Goal: Information Seeking & Learning: Understand process/instructions

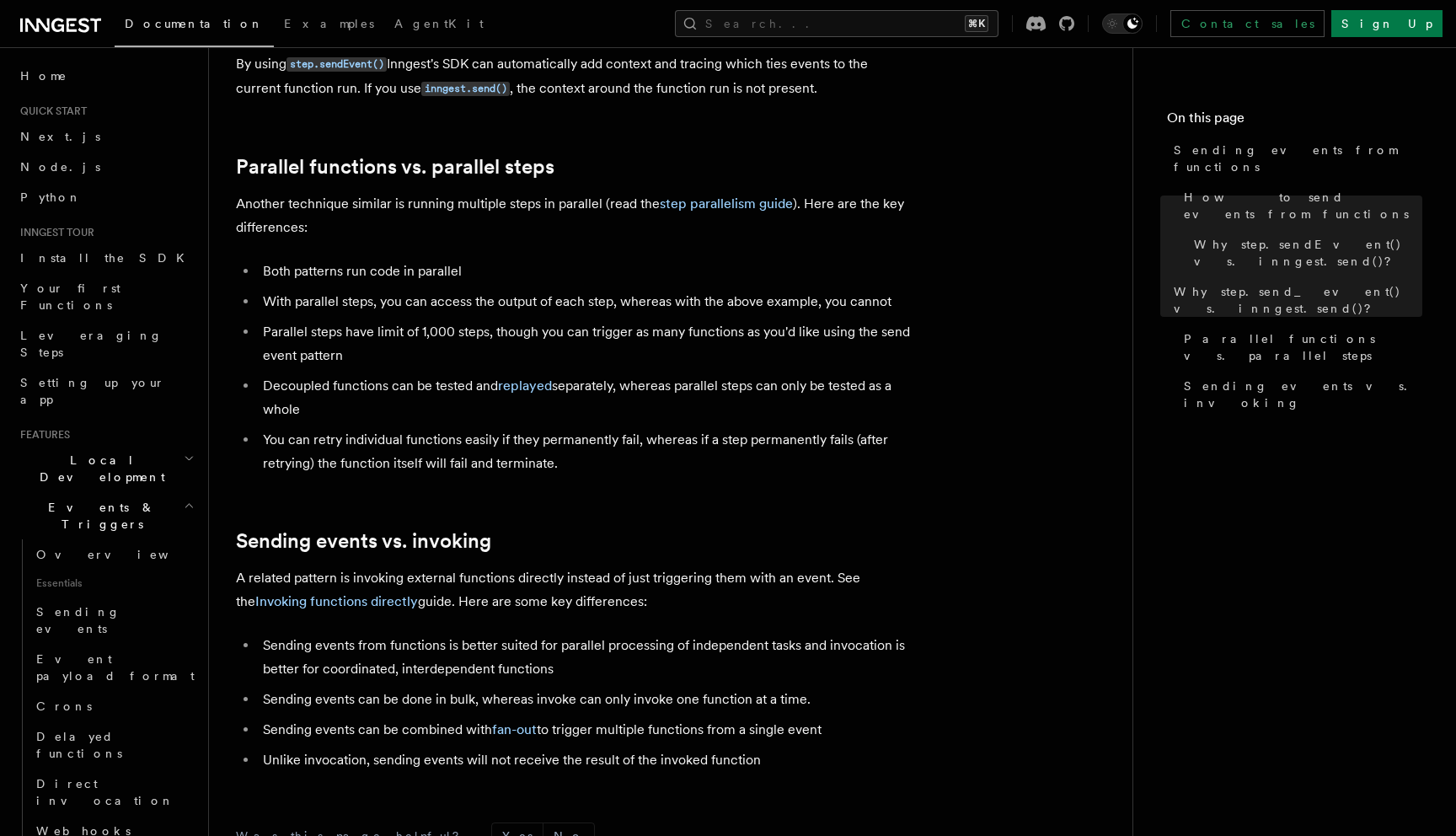
scroll to position [773, 0]
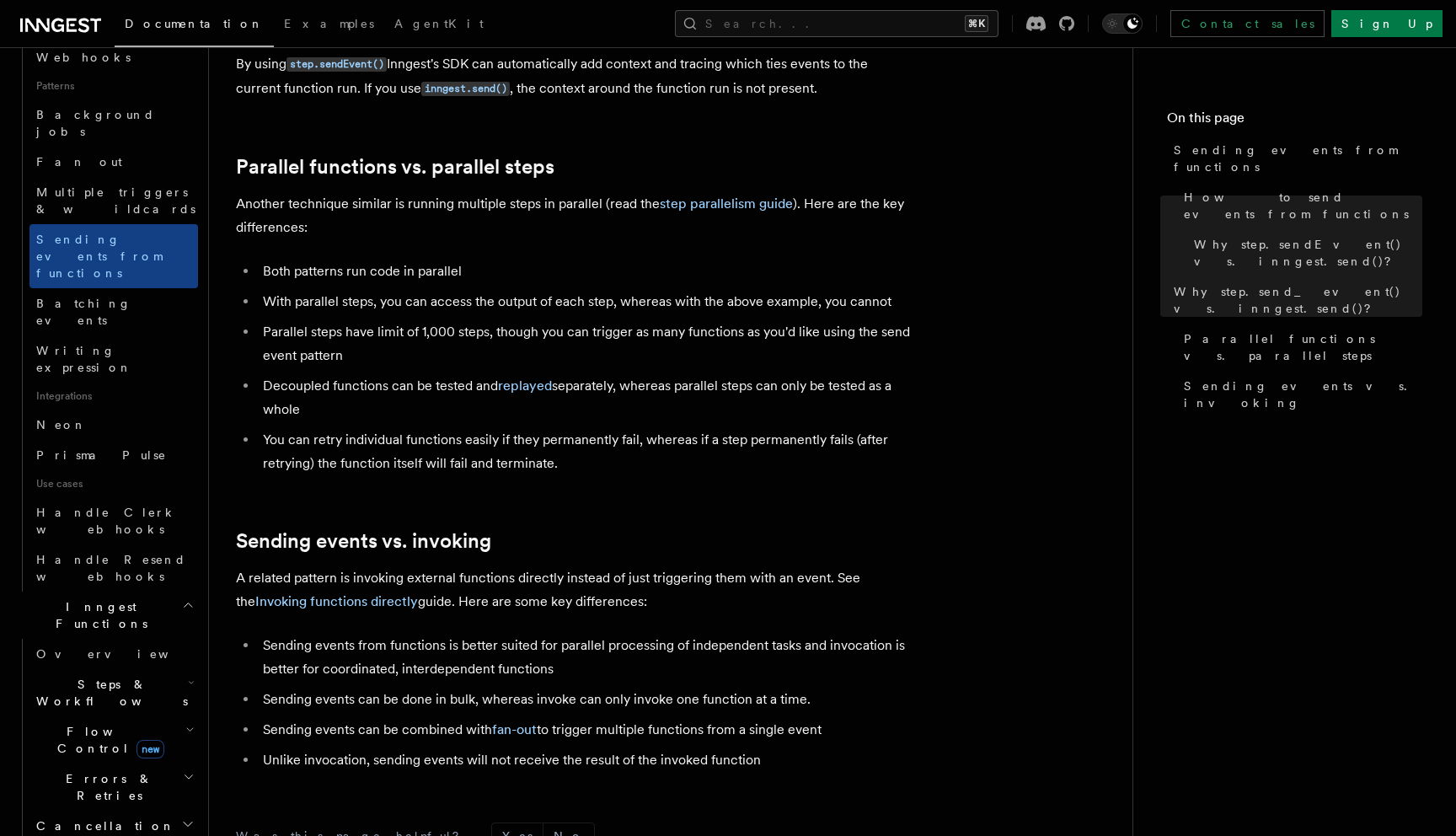
click at [138, 764] on h2 "Errors & Retries" at bounding box center [113, 787] width 168 height 47
click at [110, 811] on link "Overview" at bounding box center [122, 825] width 153 height 30
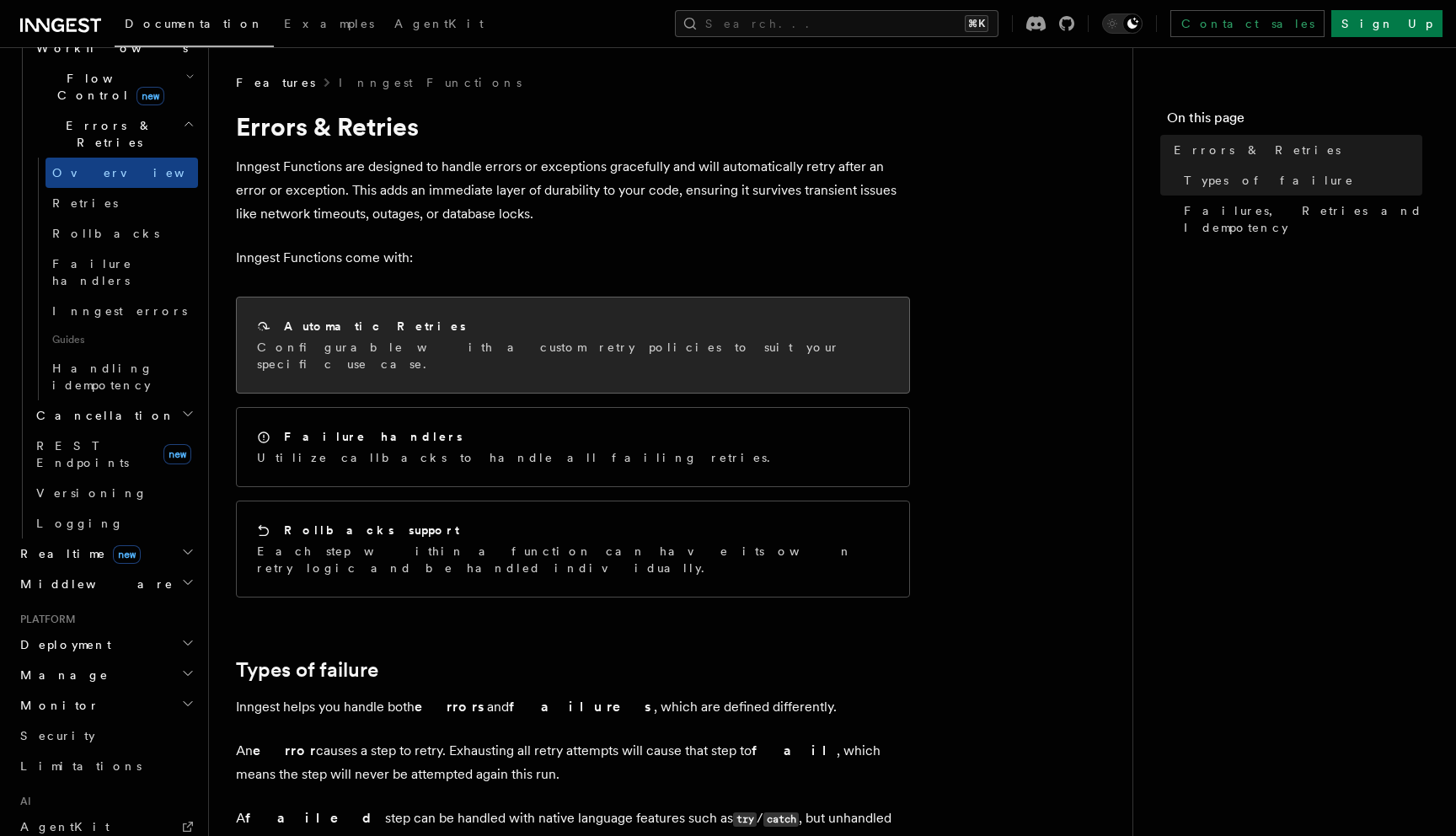
scroll to position [26, 0]
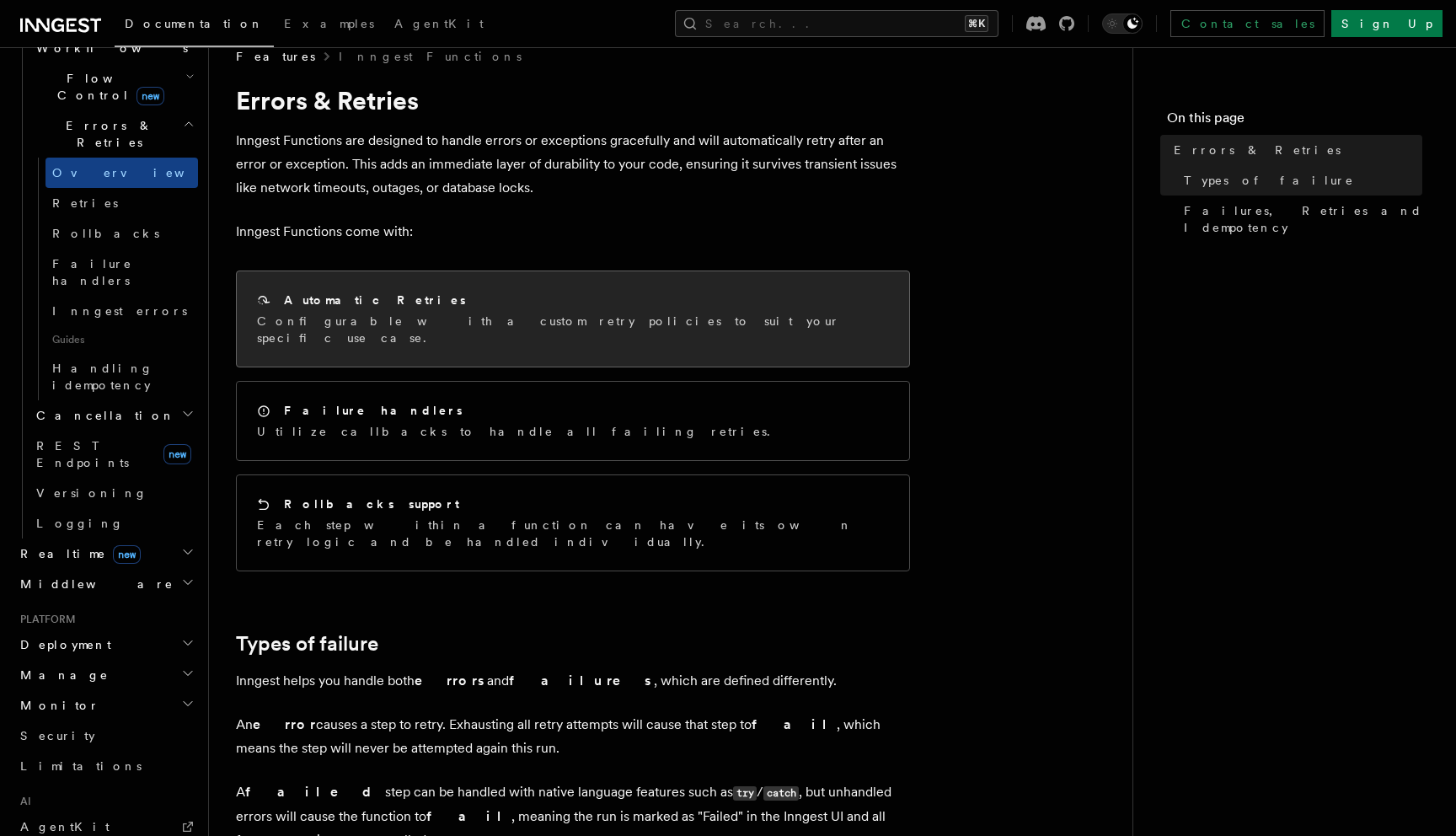
click at [519, 332] on div "Automatic Retries Configurable with a custom retry policies to suit your specif…" at bounding box center [572, 318] width 672 height 95
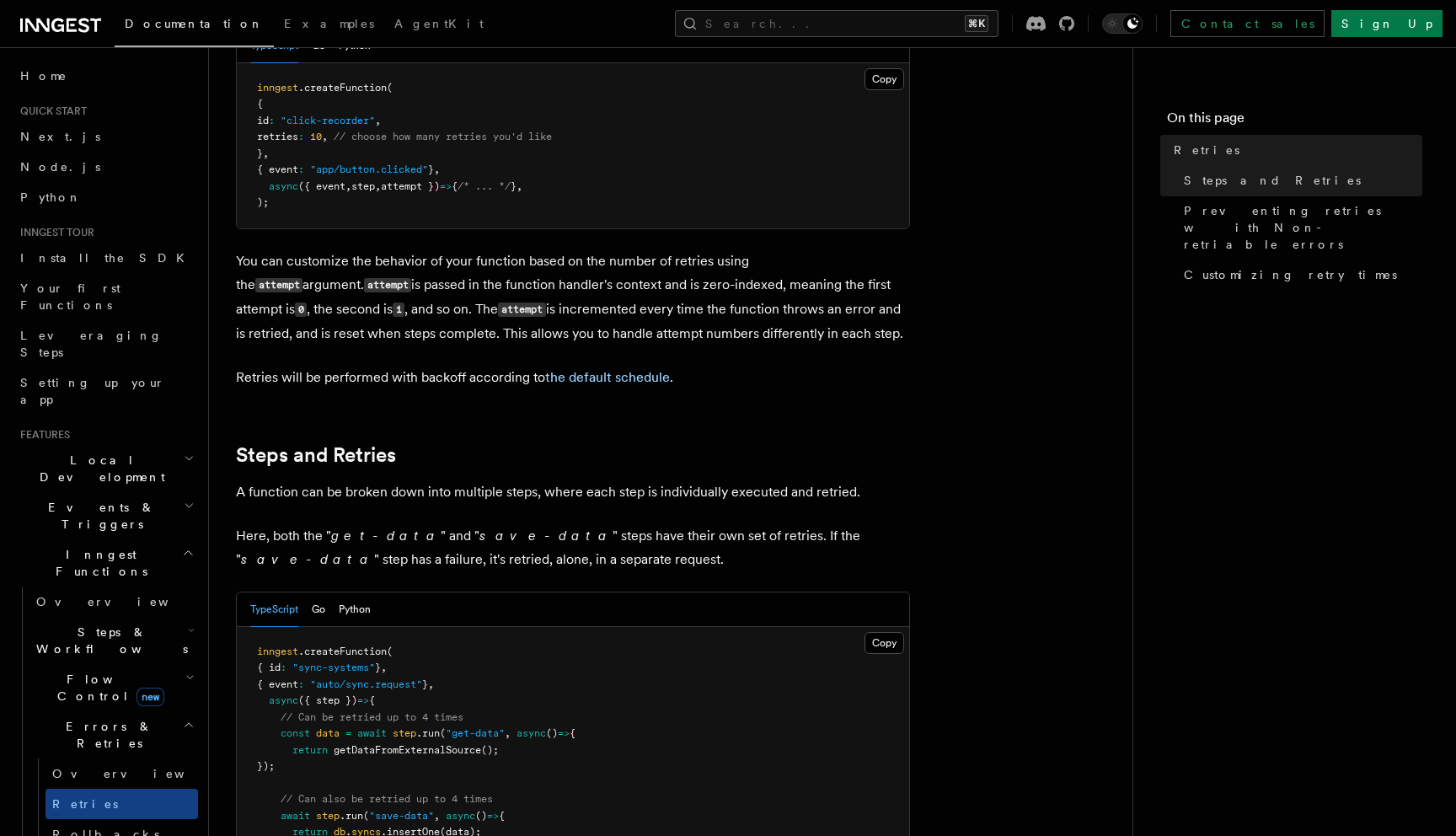
scroll to position [70, 0]
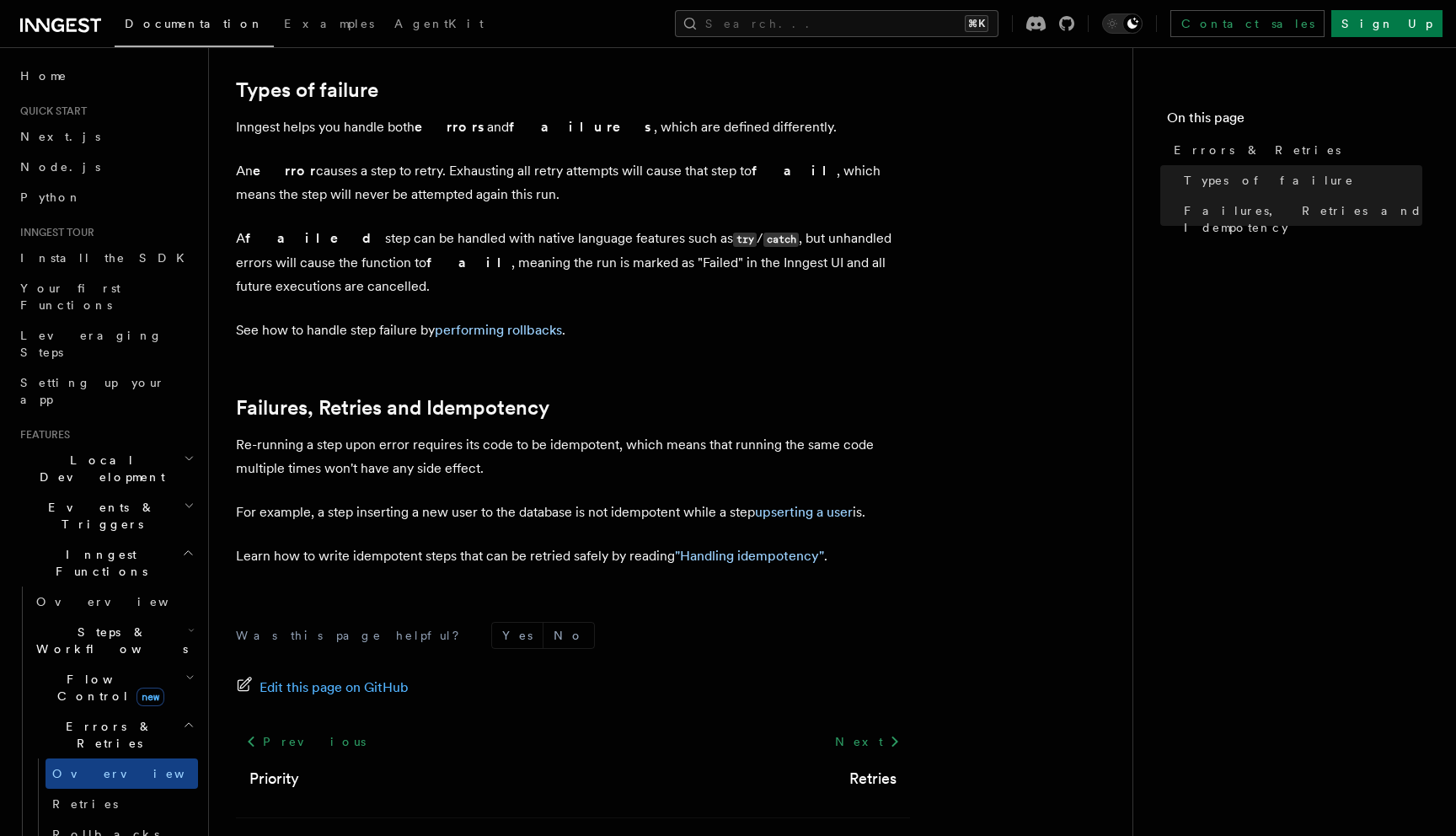
scroll to position [612, 0]
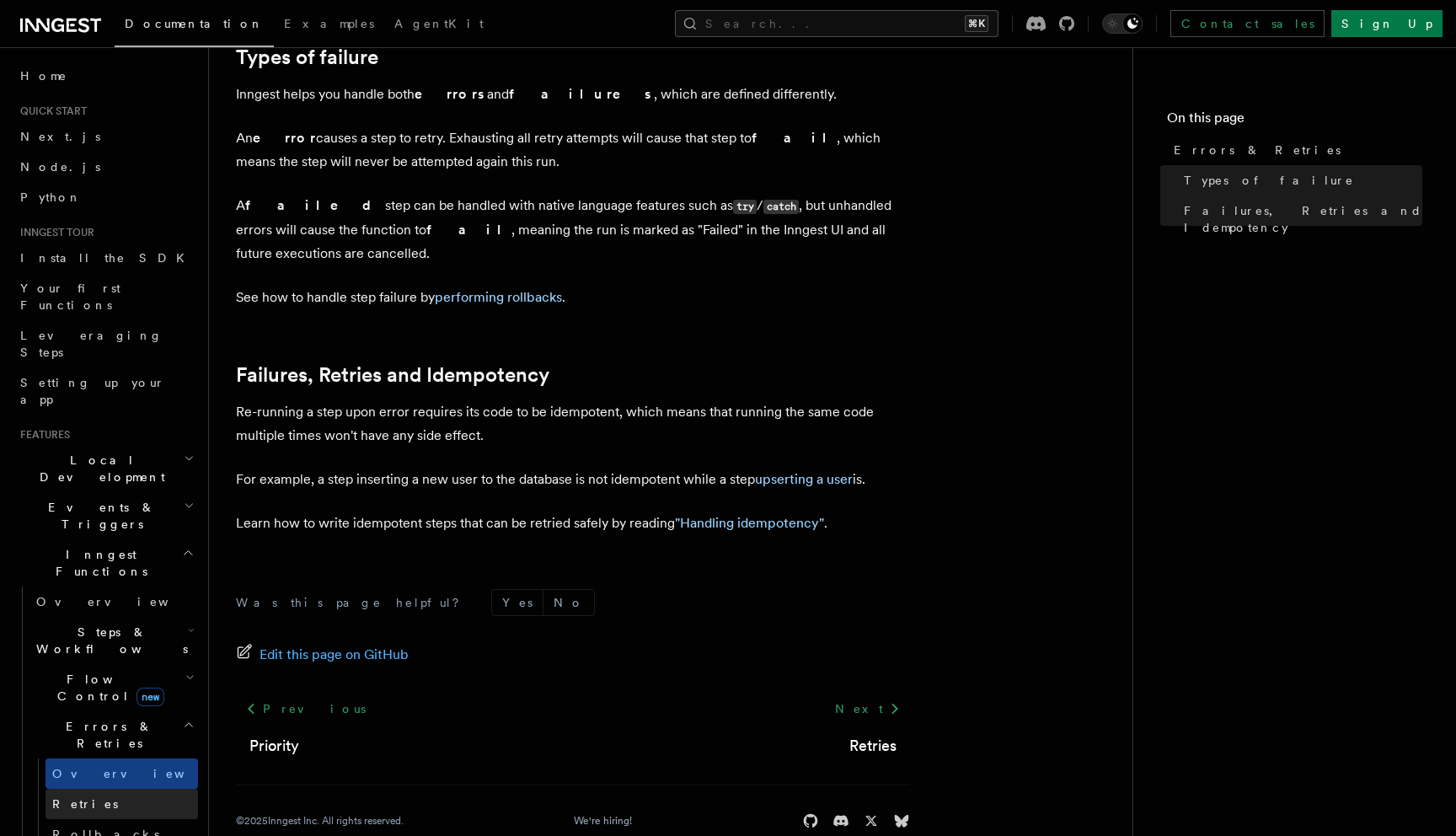
click at [87, 797] on span "Retries" at bounding box center [84, 804] width 66 height 14
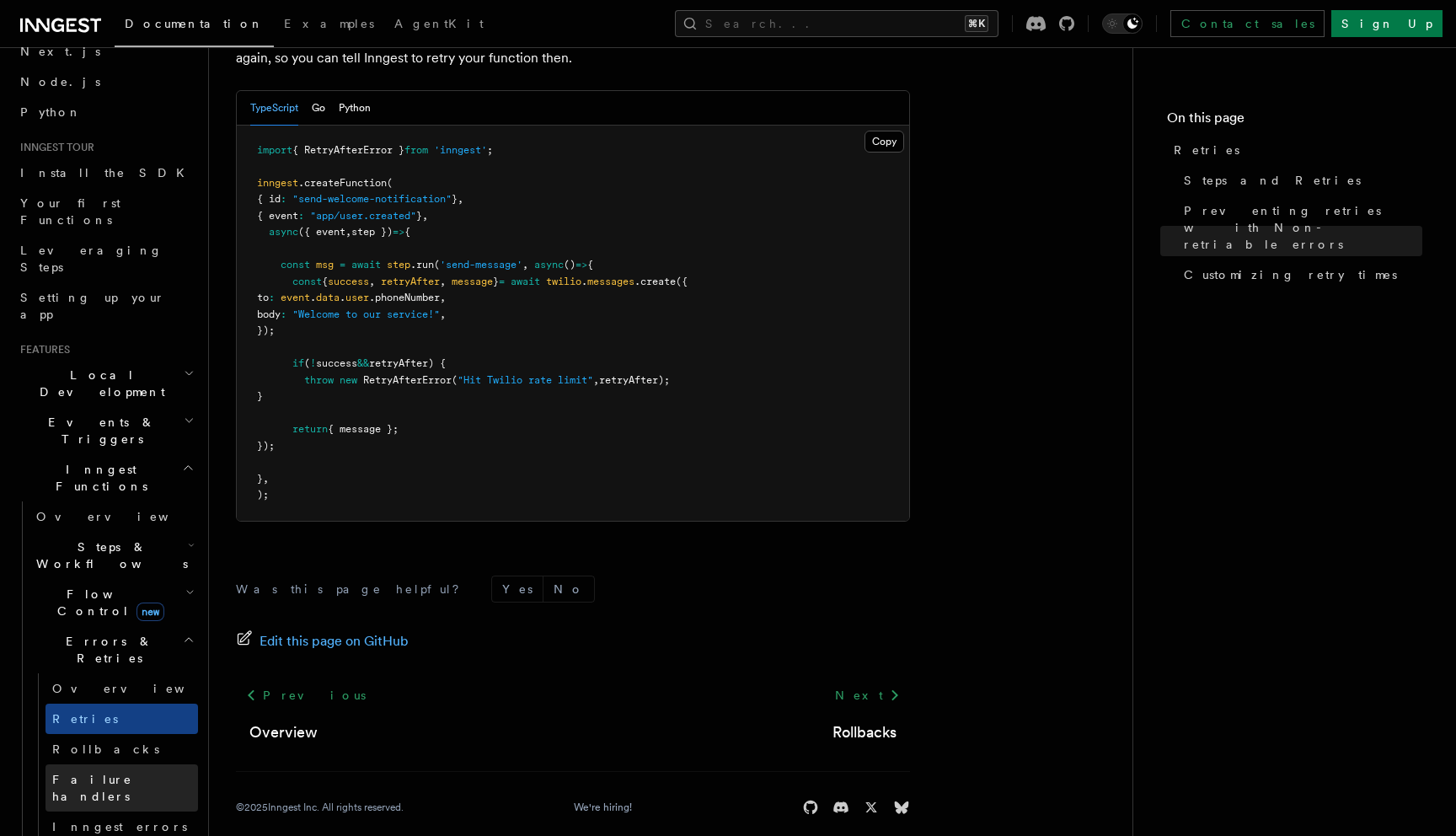
scroll to position [87, 0]
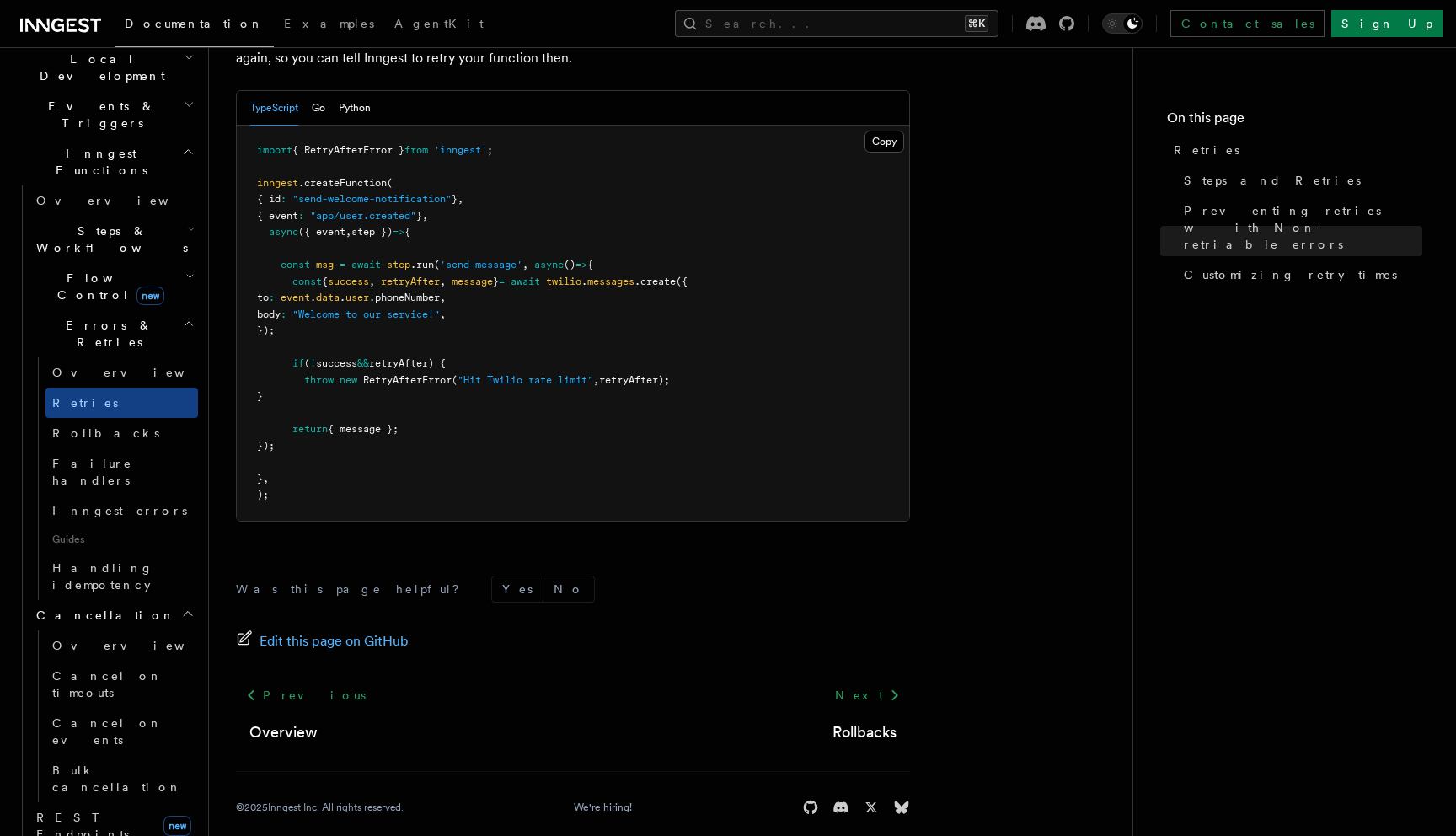
scroll to position [406, 0]
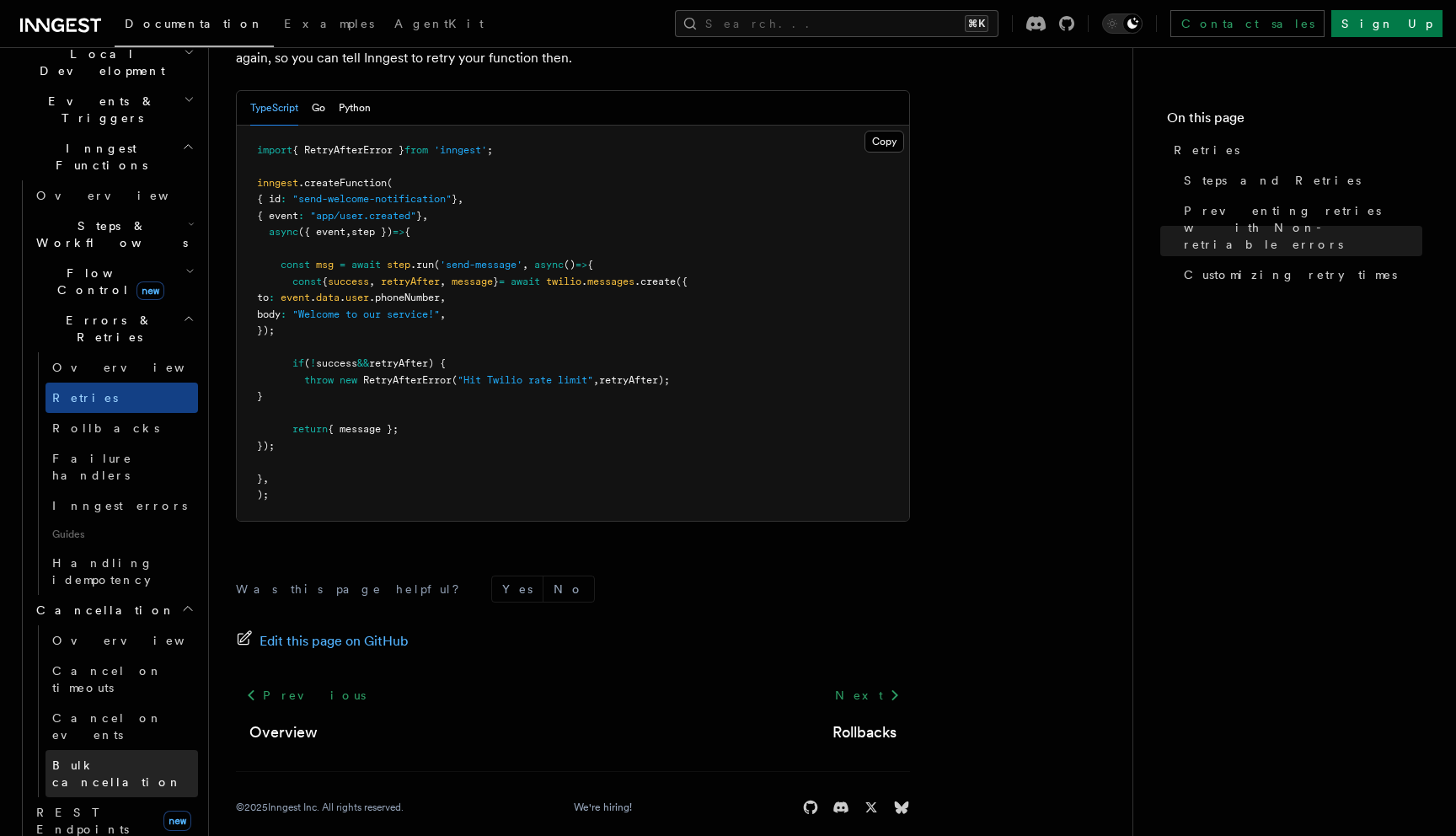
click at [109, 758] on span "Bulk cancellation" at bounding box center [116, 772] width 130 height 30
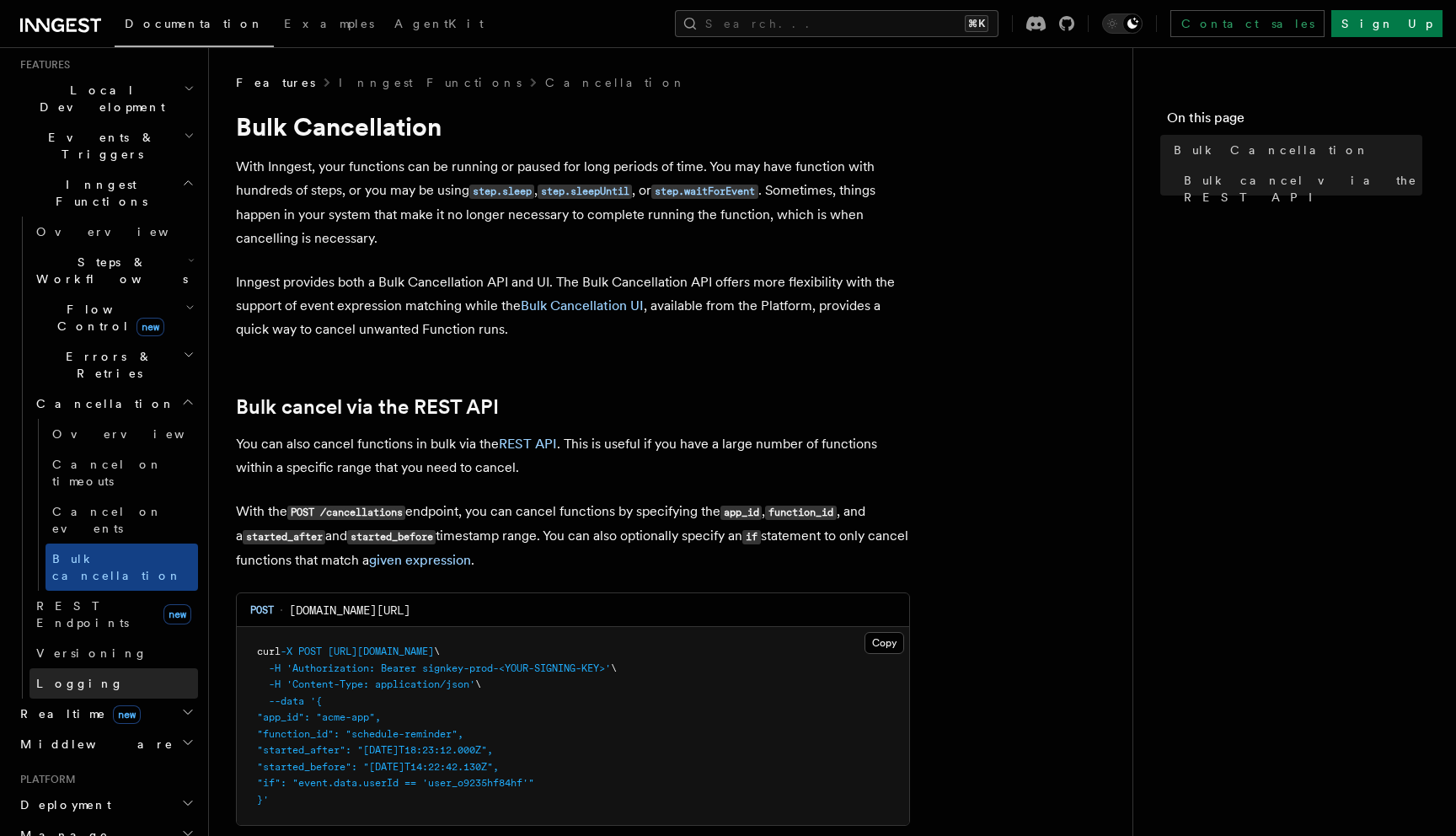
scroll to position [360, 0]
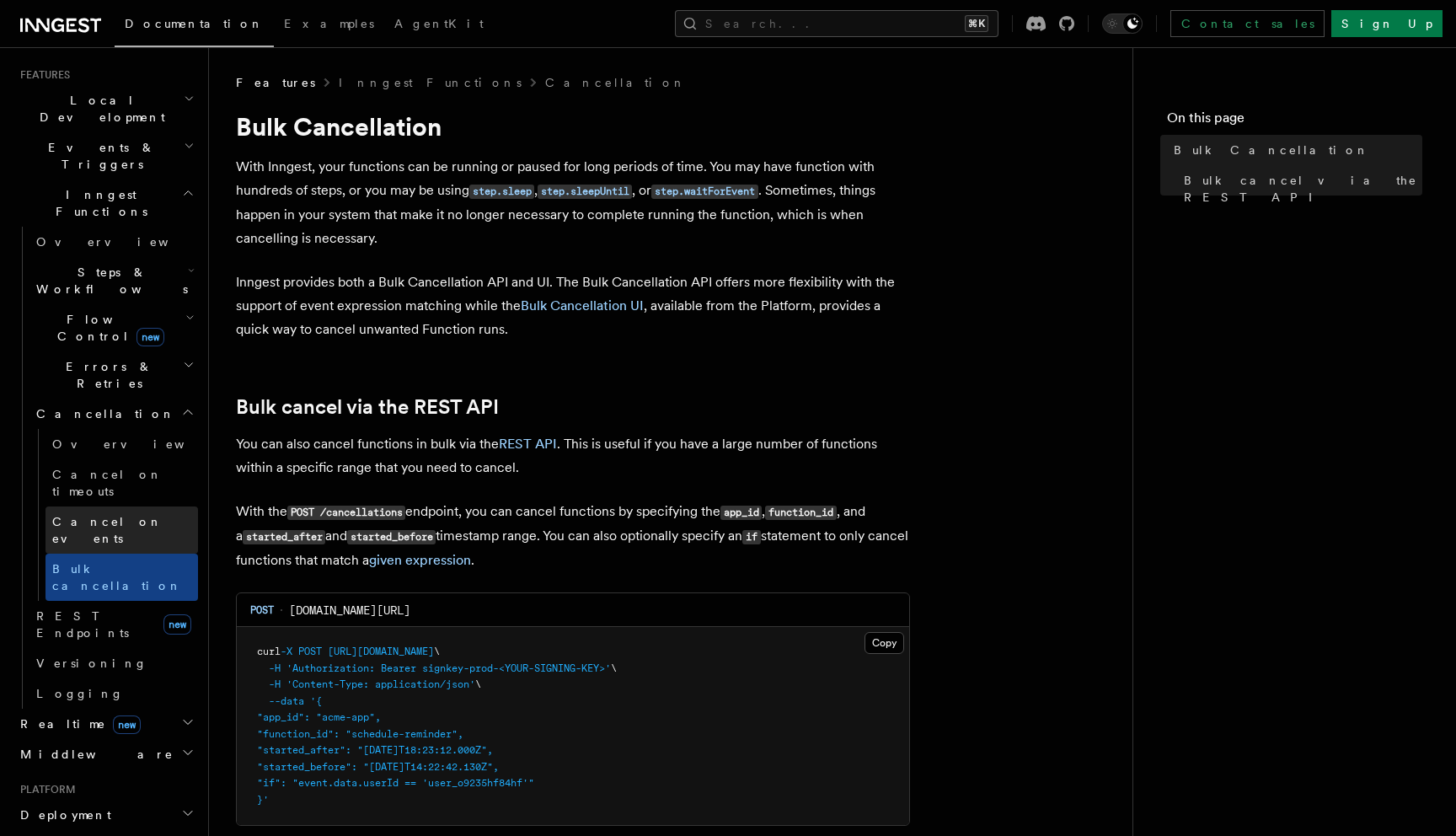
click at [122, 514] on span "Cancel on events" at bounding box center [107, 529] width 110 height 30
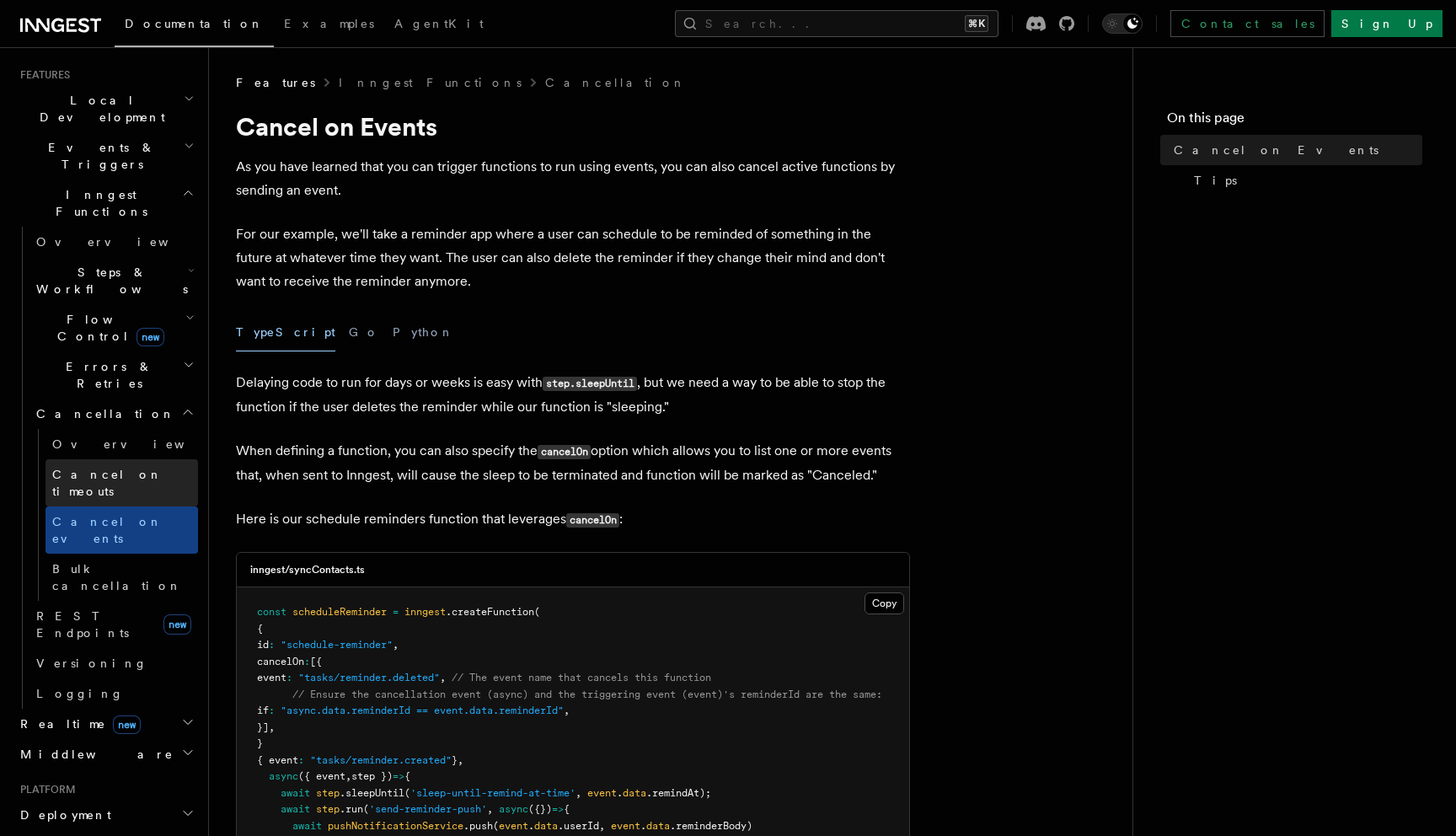
click at [114, 467] on span "Cancel on timeouts" at bounding box center [107, 482] width 110 height 30
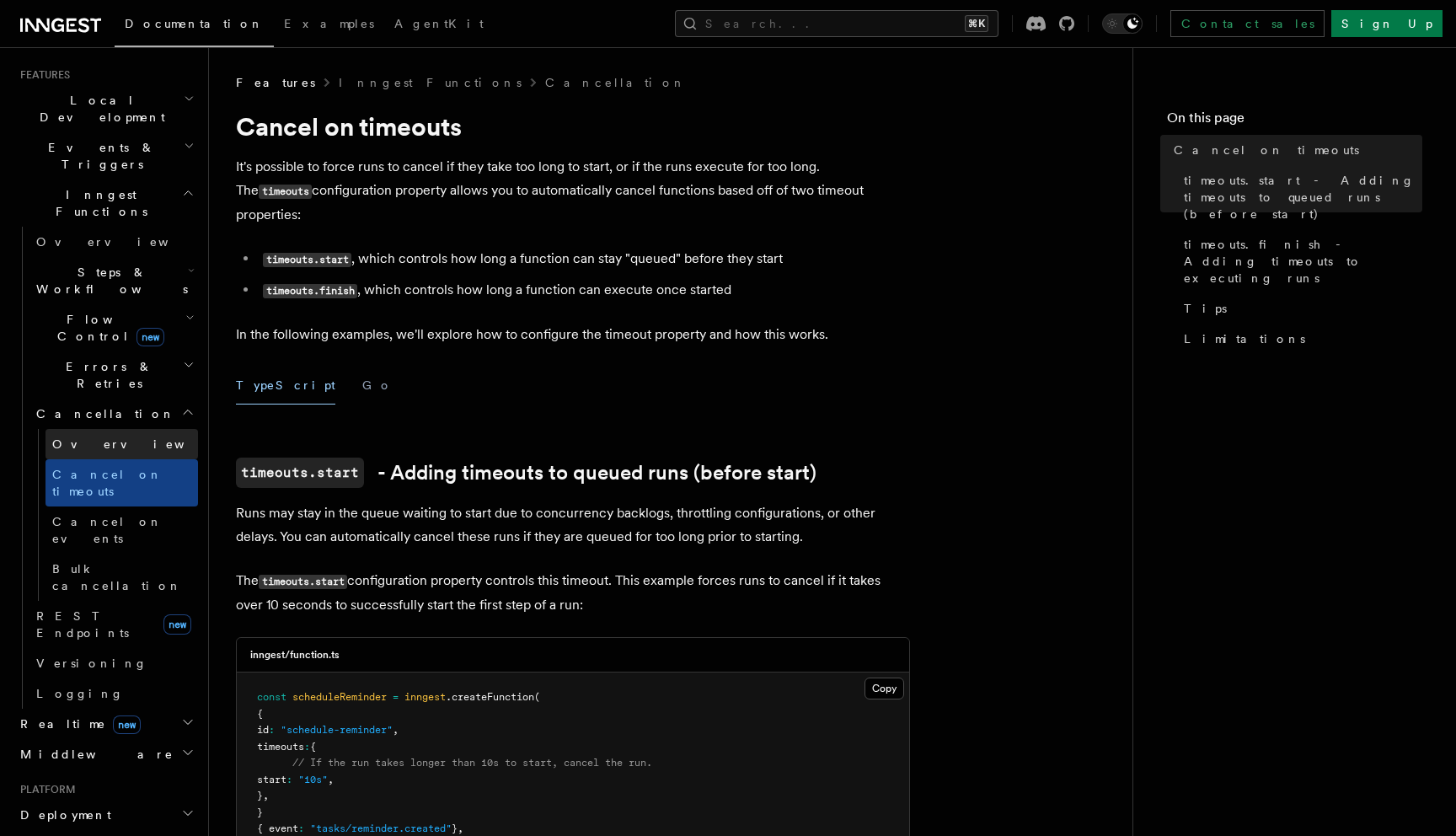
click at [101, 437] on span "Overview" at bounding box center [138, 444] width 173 height 14
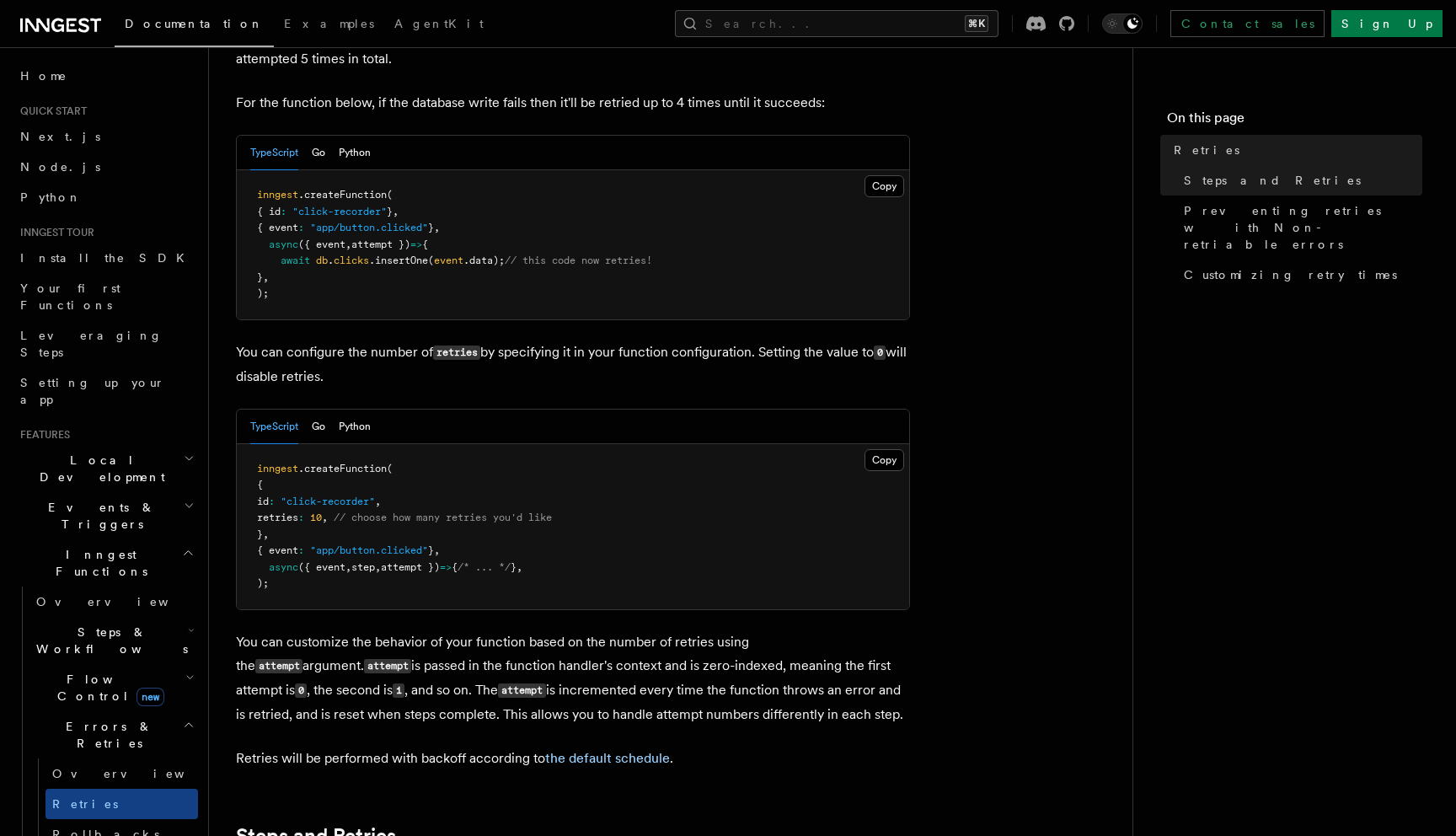
scroll to position [137, 0]
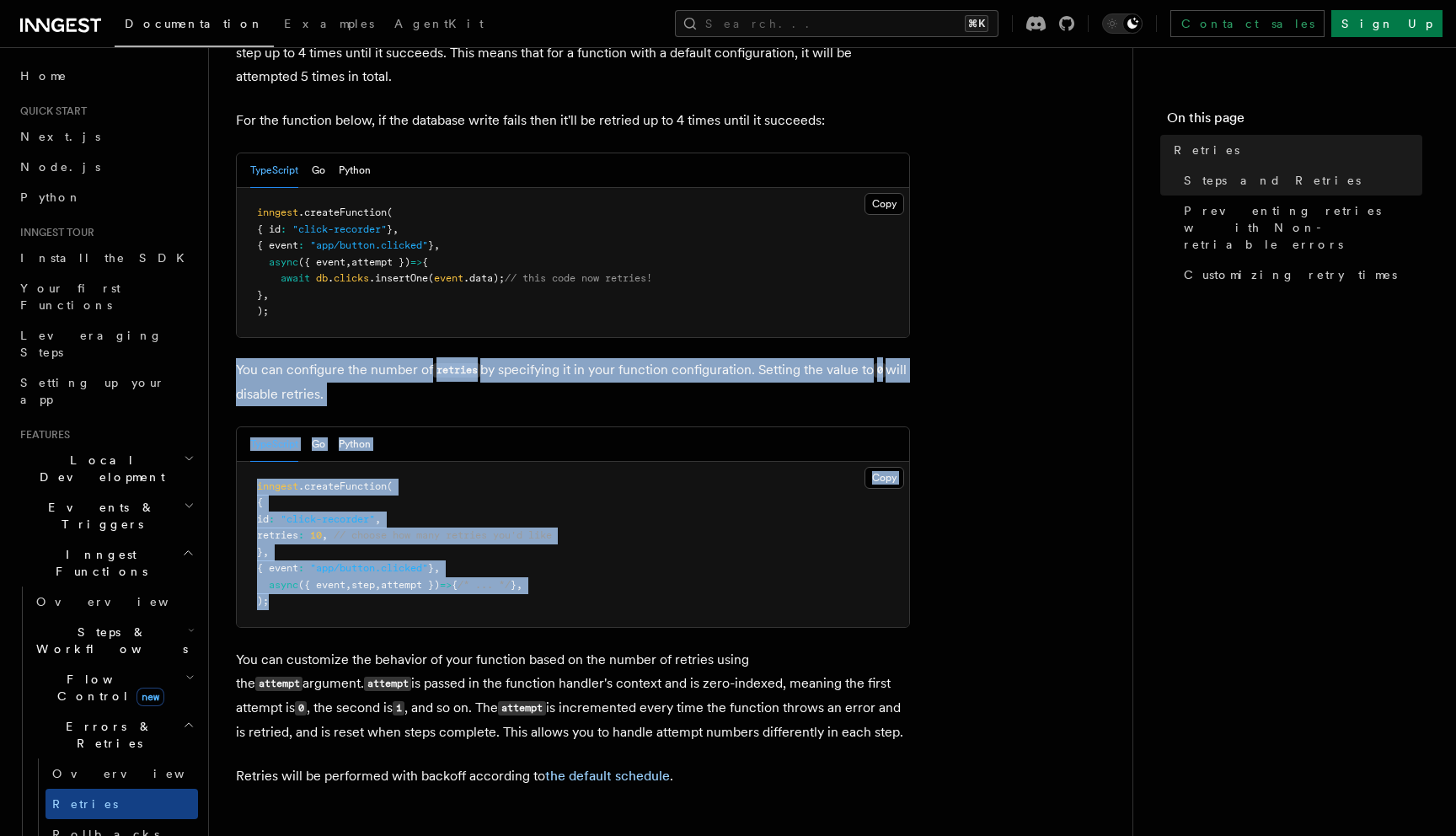
drag, startPoint x: 233, startPoint y: 330, endPoint x: 363, endPoint y: 594, distance: 294.3
copy article "You can configure the number of retries by specifying it in your function confi…"
